Goal: Information Seeking & Learning: Learn about a topic

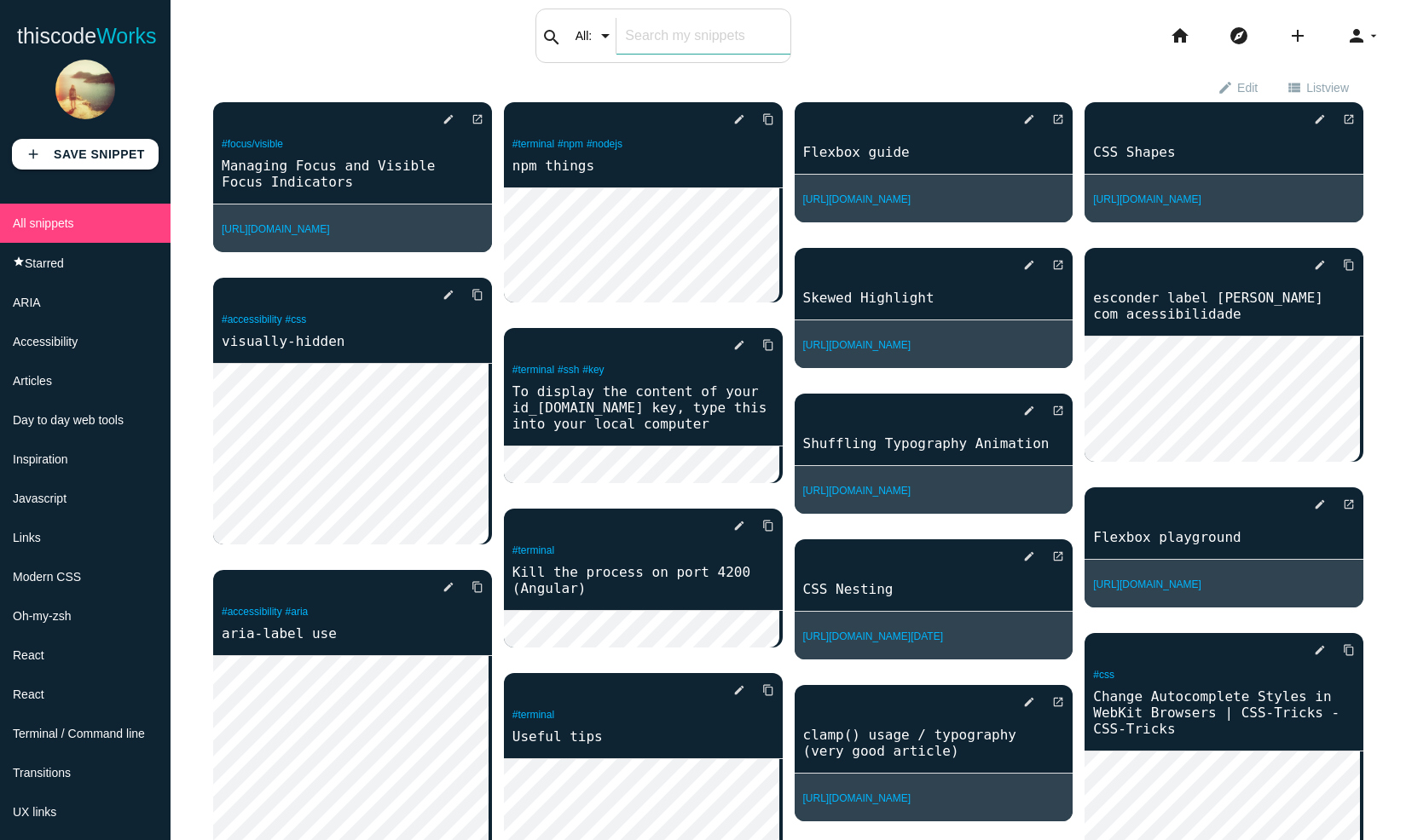
click at [621, 41] on div "search All: All: Code: Title: Tag: All: Code: Title: Tag:" at bounding box center [663, 36] width 256 height 54
type input "skip-link"
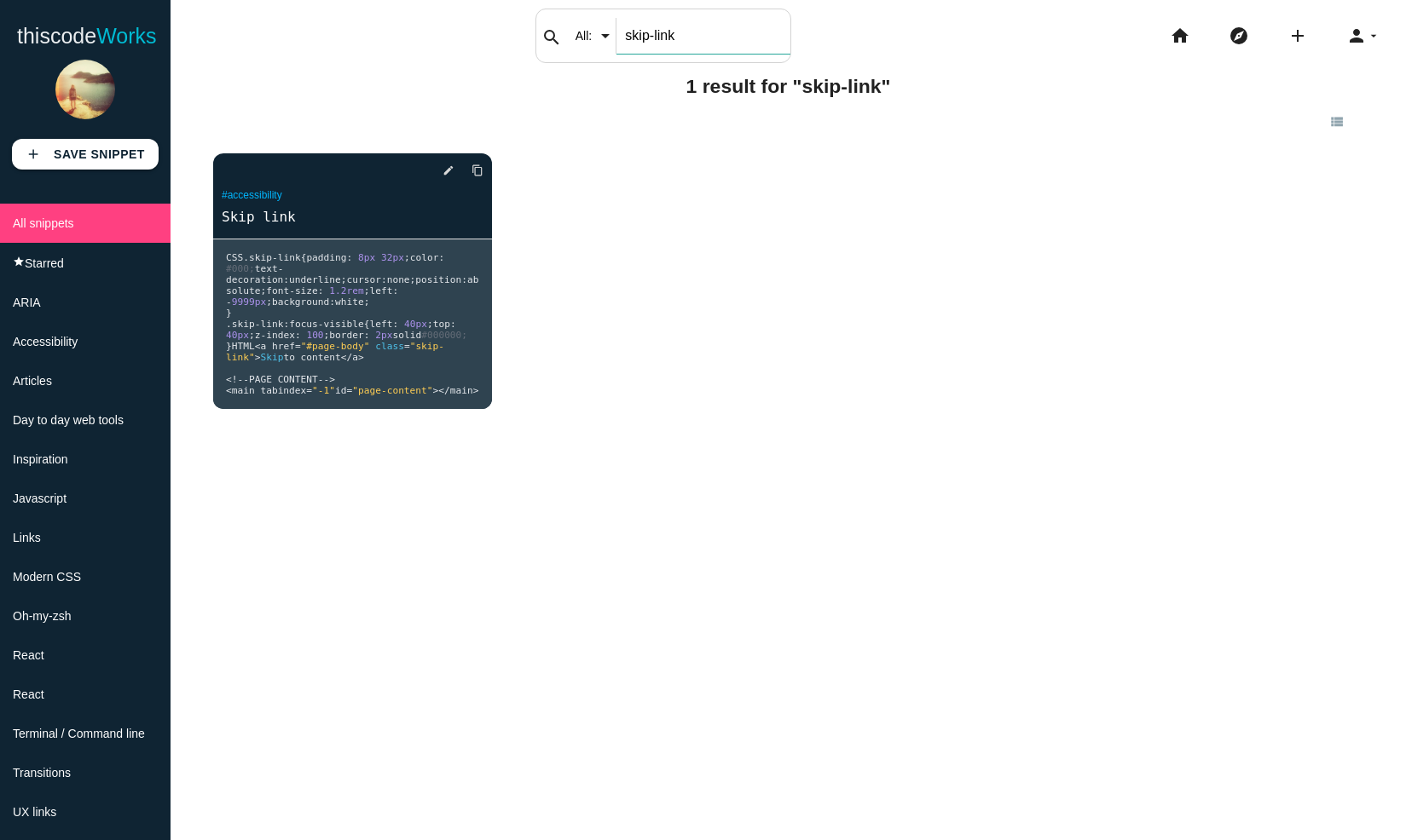
scroll to position [4, 0]
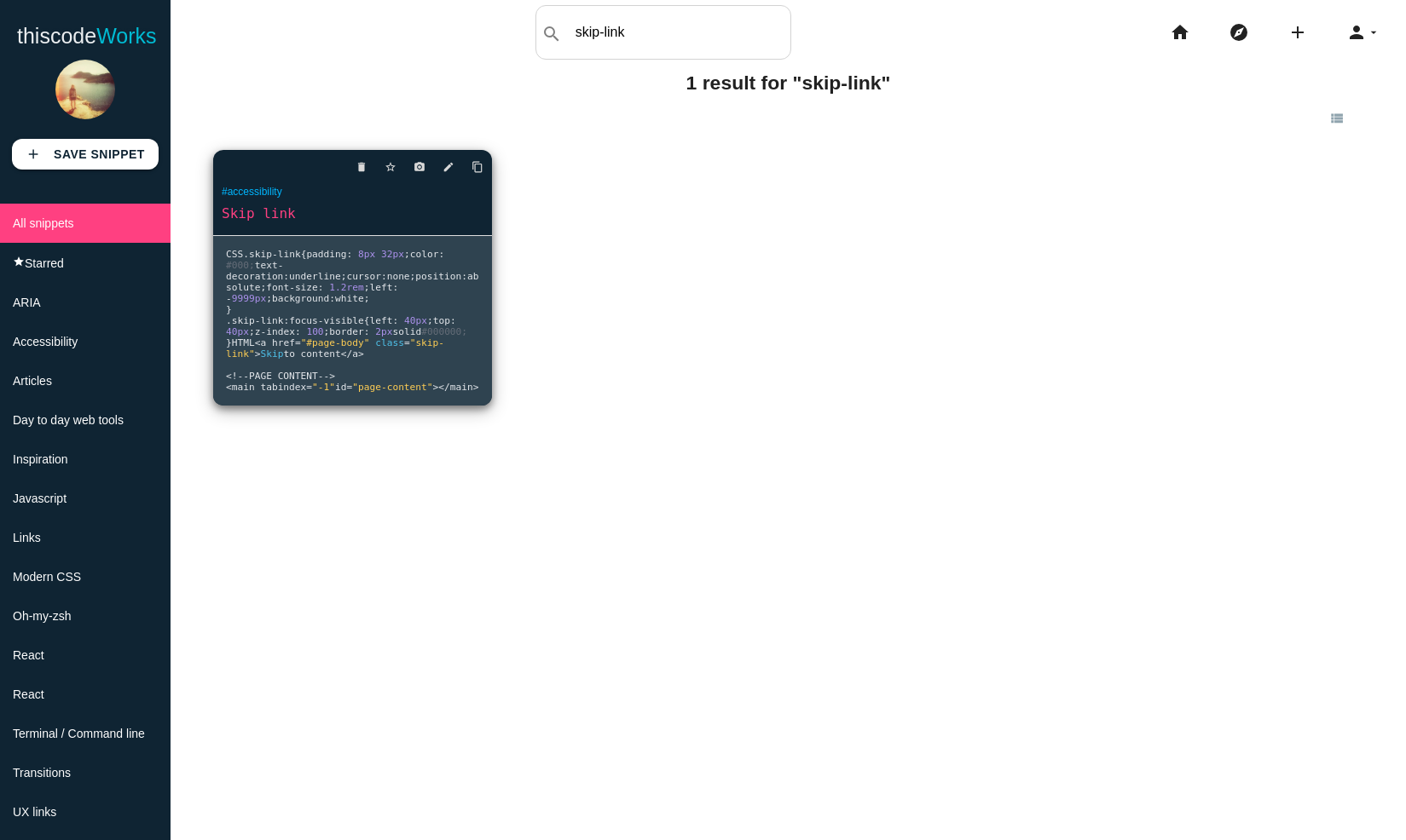
click at [301, 327] on span "focus" at bounding box center [303, 320] width 29 height 11
click at [296, 327] on span "focus" at bounding box center [303, 320] width 29 height 11
click at [387, 282] on span "none" at bounding box center [399, 276] width 23 height 11
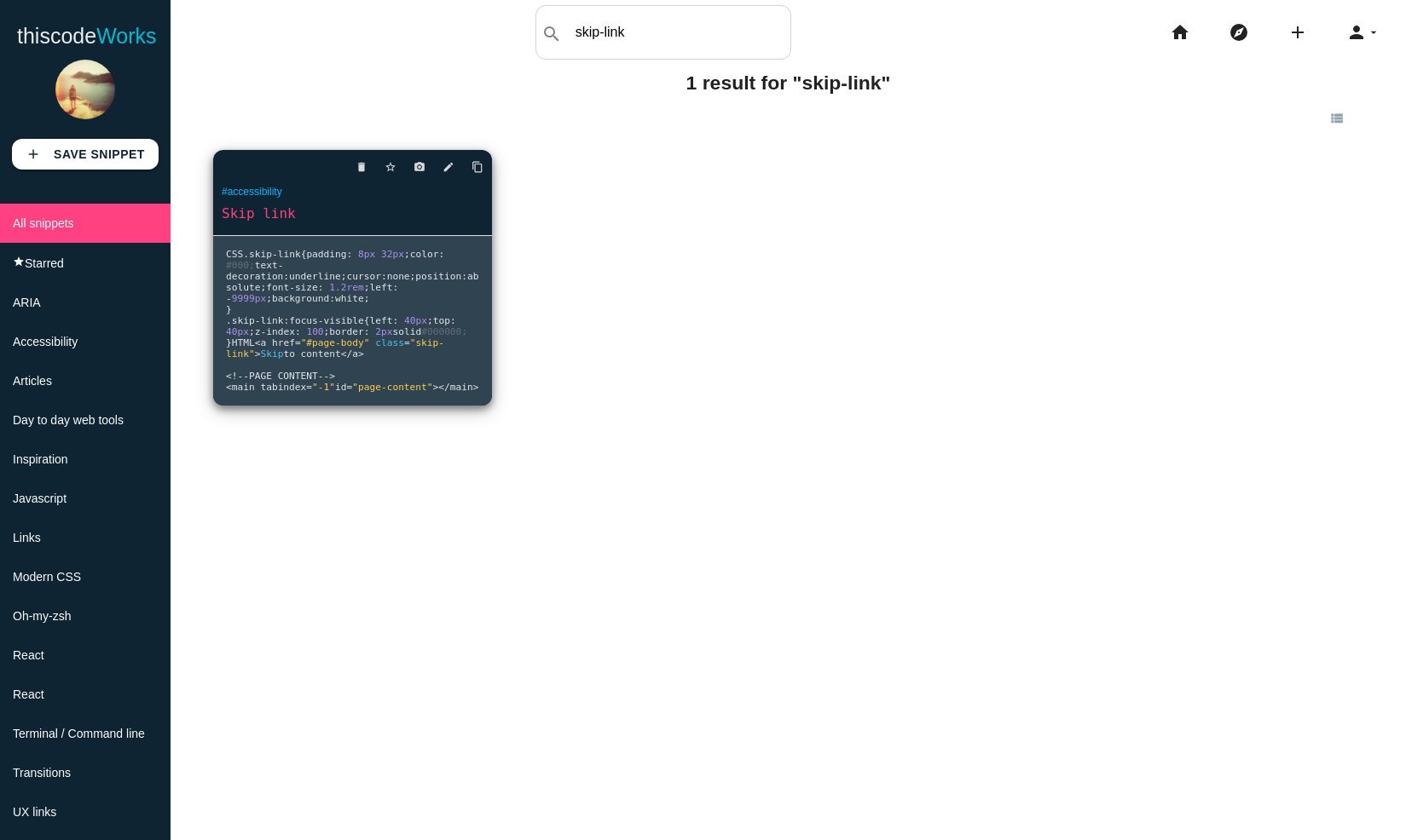
click at [387, 282] on span "none" at bounding box center [399, 276] width 23 height 11
click at [442, 163] on icon "edit" at bounding box center [448, 167] width 12 height 31
click at [446, 169] on icon "edit" at bounding box center [448, 167] width 12 height 31
click at [260, 217] on link "Skip link" at bounding box center [352, 214] width 279 height 19
click at [287, 211] on link "Skip link" at bounding box center [352, 214] width 279 height 19
